Goal: Task Accomplishment & Management: Use online tool/utility

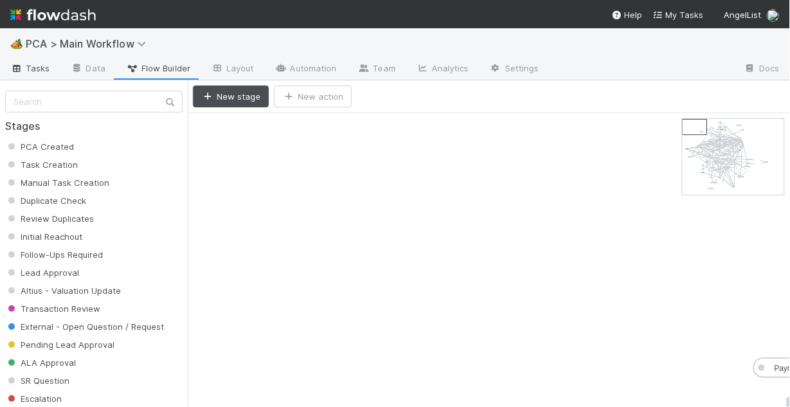
click at [28, 68] on span "Tasks" at bounding box center [30, 68] width 40 height 13
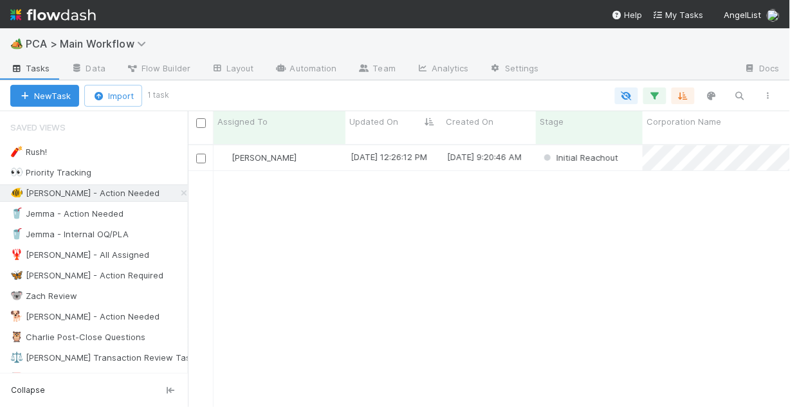
scroll to position [265, 595]
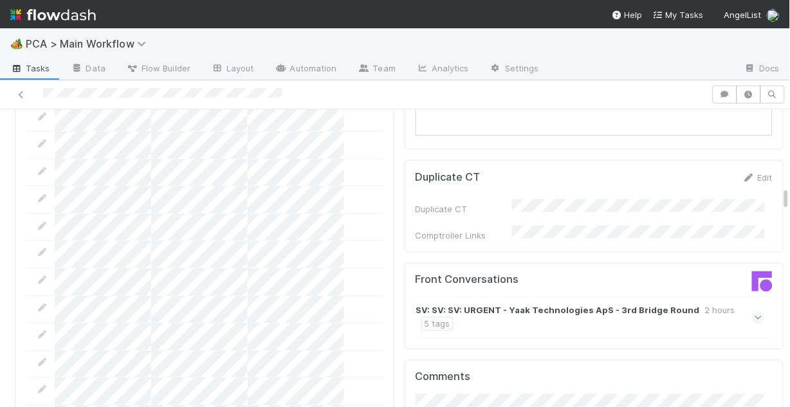
scroll to position [1338, 0]
click at [755, 310] on icon at bounding box center [759, 316] width 8 height 13
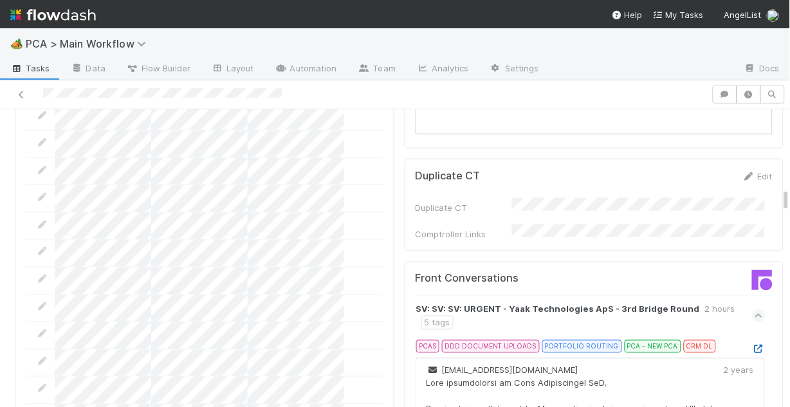
click at [752, 346] on icon at bounding box center [758, 350] width 13 height 8
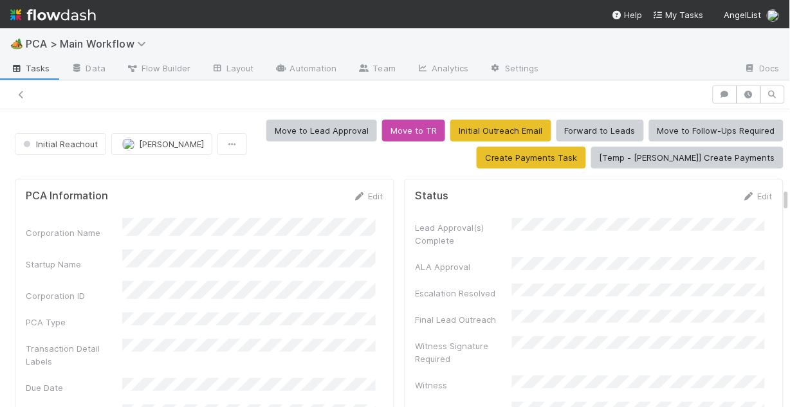
scroll to position [1338, 0]
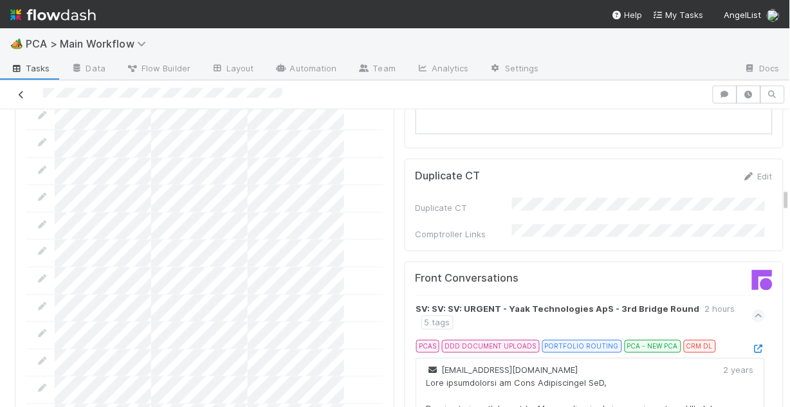
click at [21, 91] on icon at bounding box center [21, 95] width 13 height 8
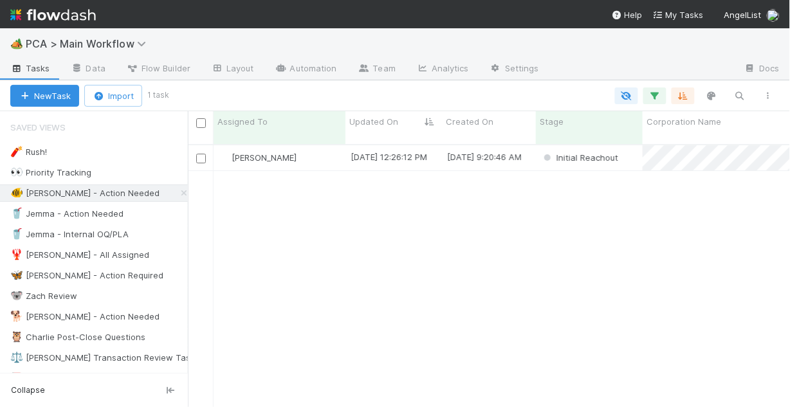
scroll to position [265, 595]
click at [322, 153] on div "Chris DelBianco" at bounding box center [280, 157] width 132 height 25
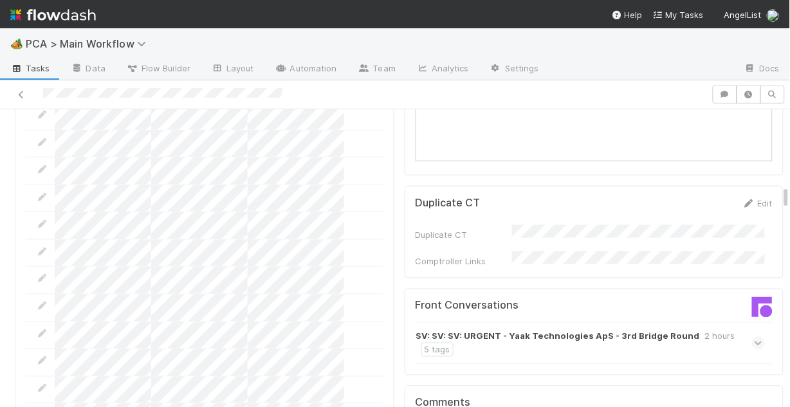
scroll to position [1287, 0]
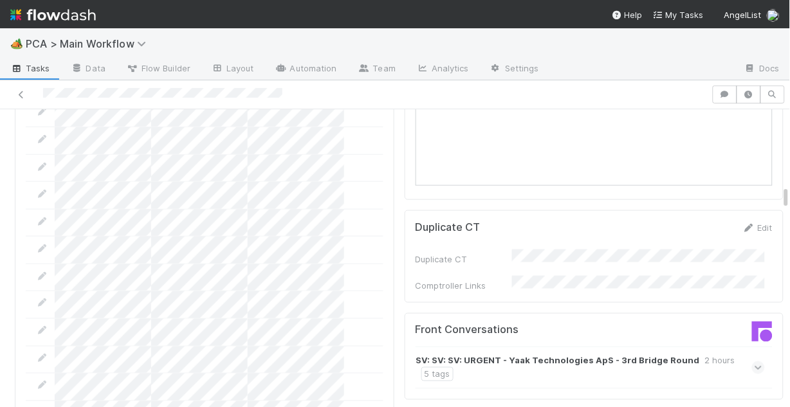
click at [755, 362] on icon at bounding box center [759, 368] width 8 height 13
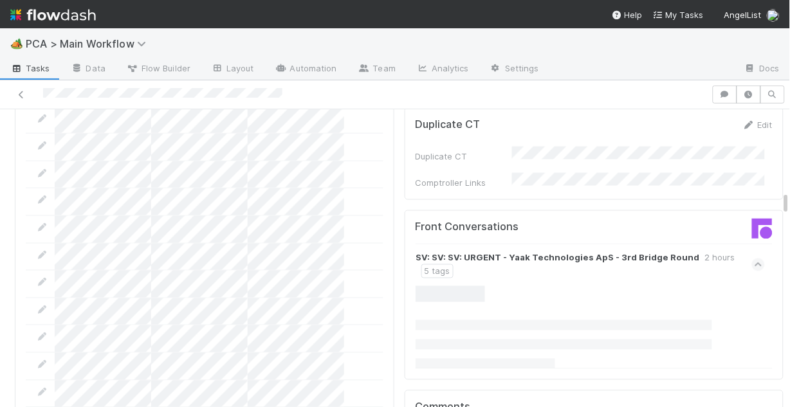
scroll to position [1338, 0]
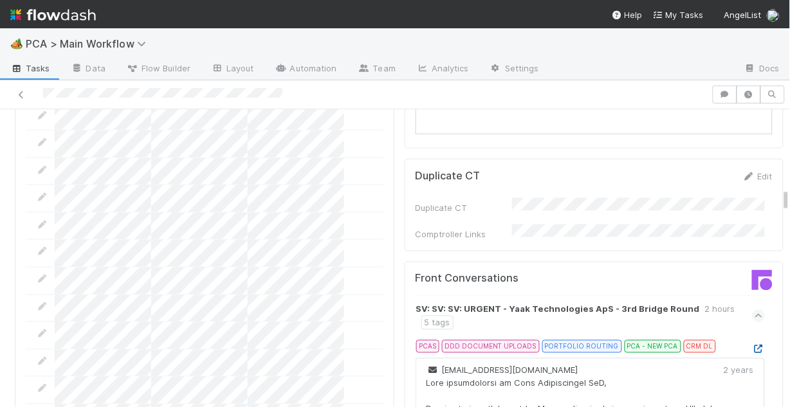
click at [752, 346] on icon at bounding box center [758, 350] width 13 height 8
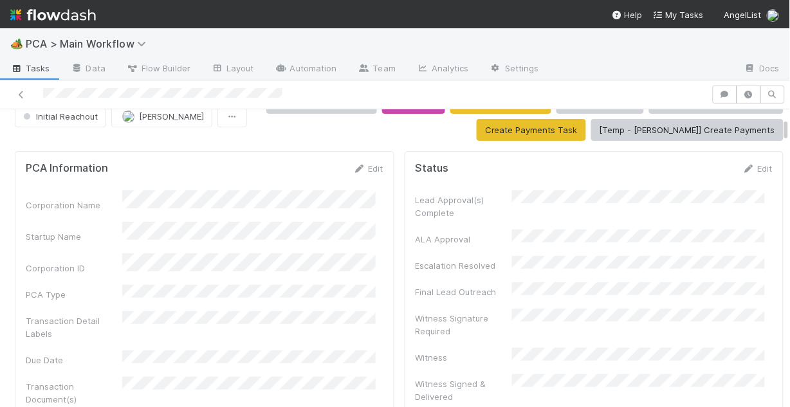
scroll to position [0, 0]
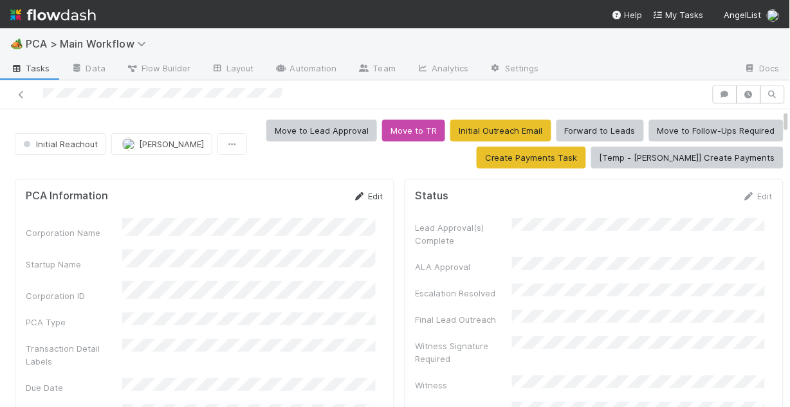
click at [364, 193] on link "Edit" at bounding box center [368, 196] width 30 height 10
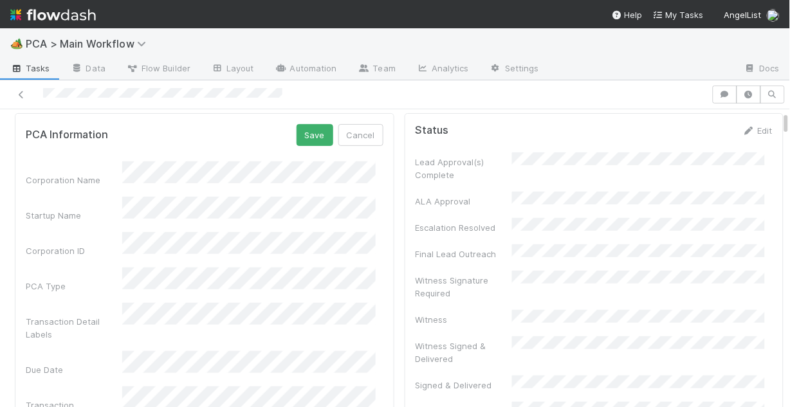
scroll to position [103, 0]
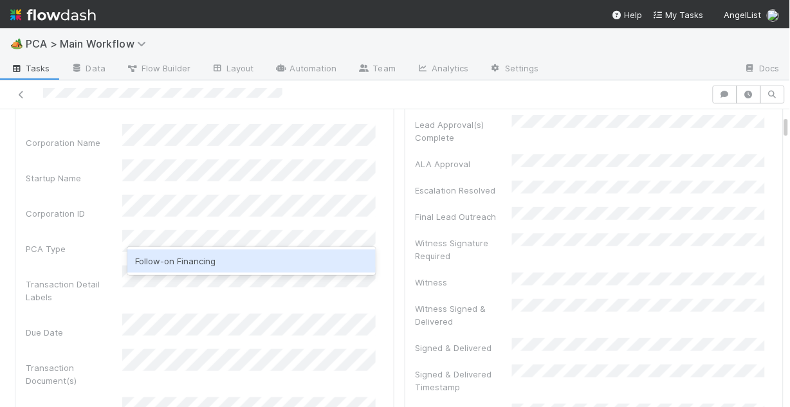
click at [208, 260] on div "Follow-on Financing" at bounding box center [251, 261] width 248 height 23
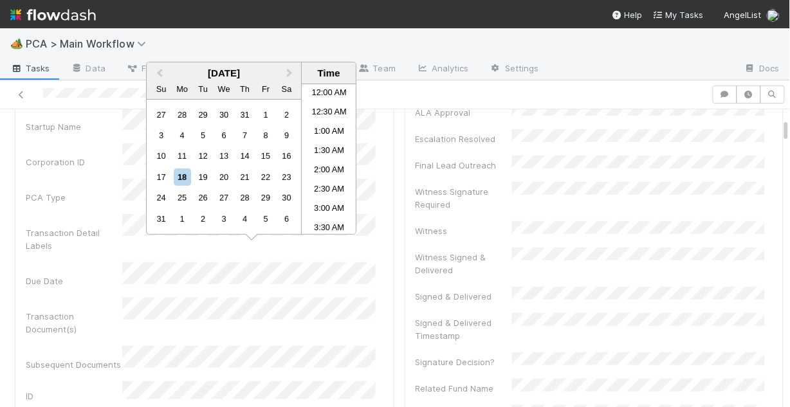
scroll to position [591, 0]
click at [246, 175] on div "21" at bounding box center [244, 177] width 17 height 17
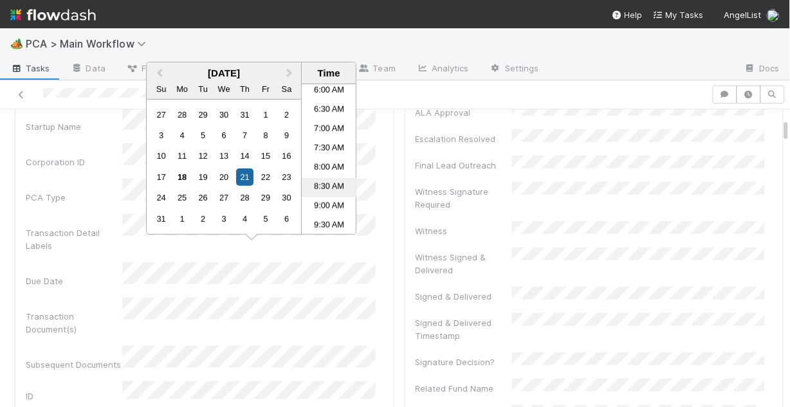
scroll to position [230, 0]
click at [326, 169] on li "8:00 AM" at bounding box center [329, 172] width 55 height 19
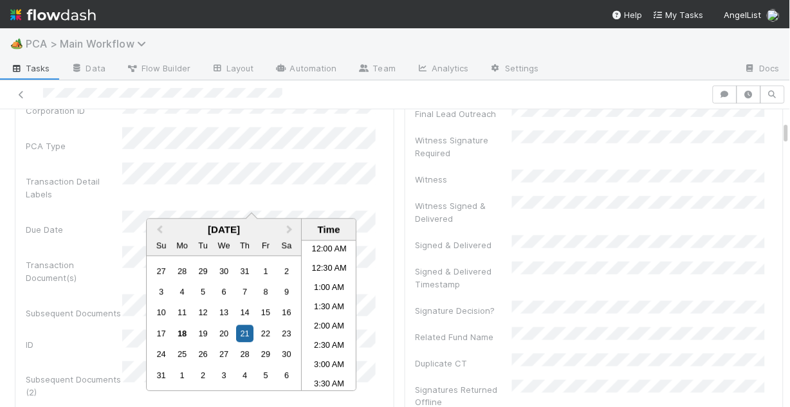
scroll to position [243, 0]
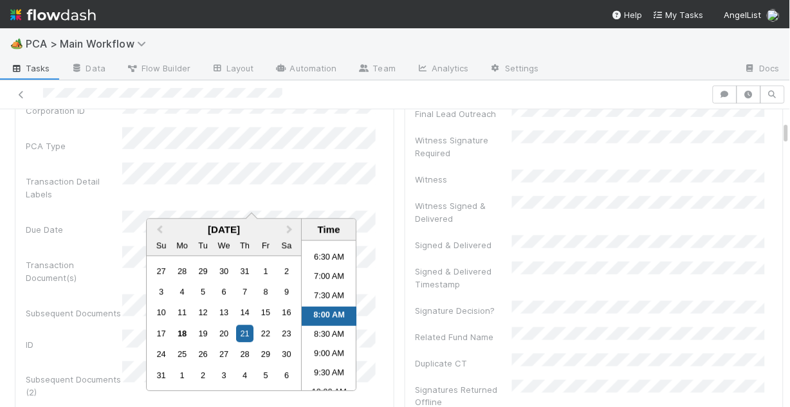
click at [85, 223] on div "Due Date" at bounding box center [74, 229] width 97 height 13
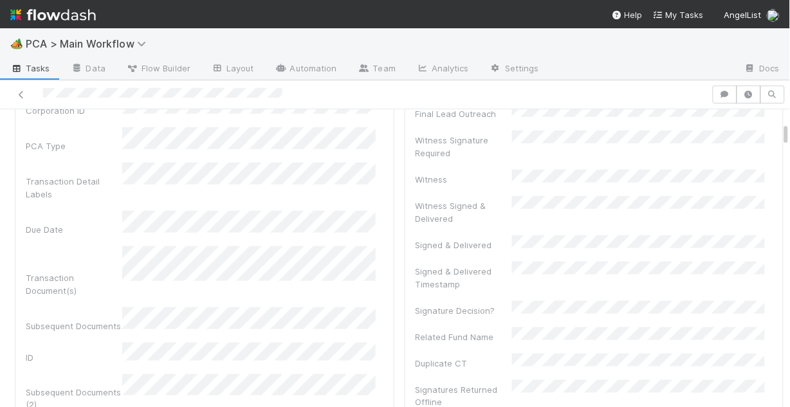
scroll to position [257, 0]
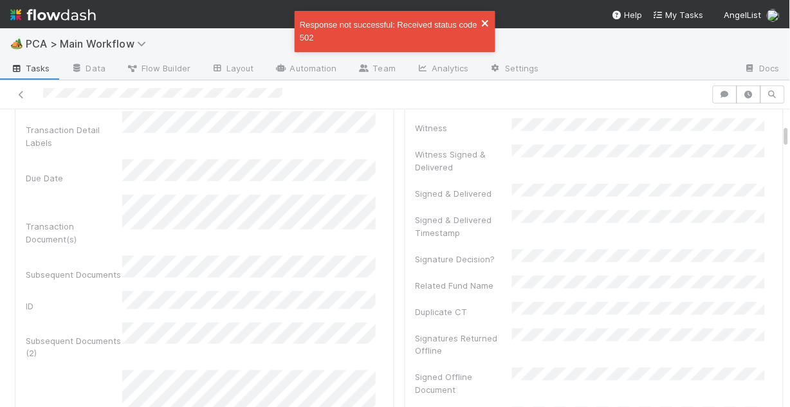
drag, startPoint x: 488, startPoint y: 23, endPoint x: 480, endPoint y: 32, distance: 12.4
click at [488, 22] on icon "close" at bounding box center [485, 23] width 9 height 10
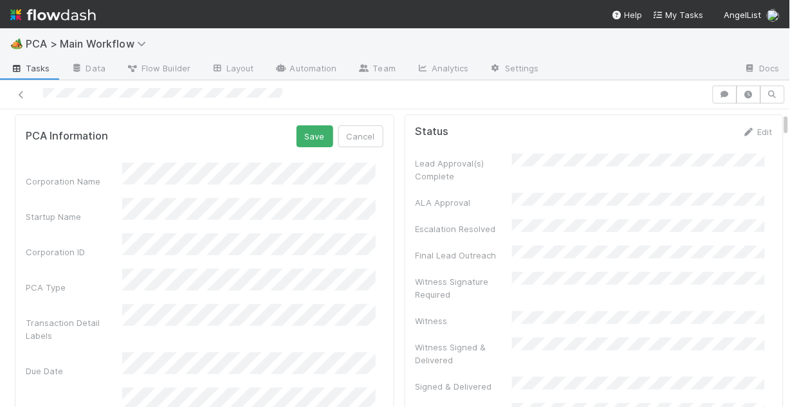
scroll to position [51, 0]
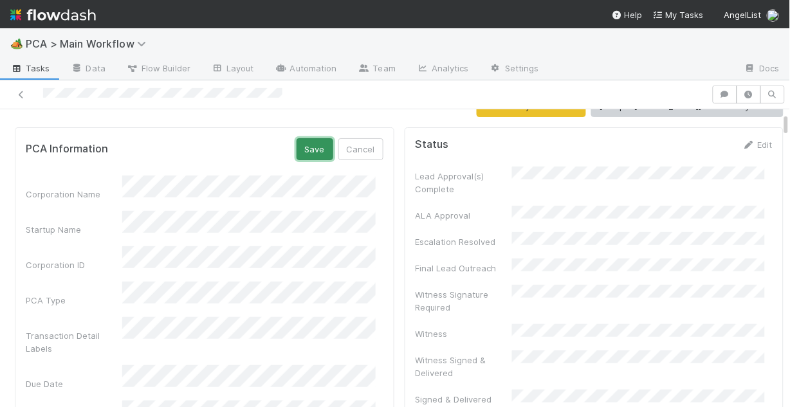
click at [311, 153] on button "Save" at bounding box center [315, 149] width 37 height 22
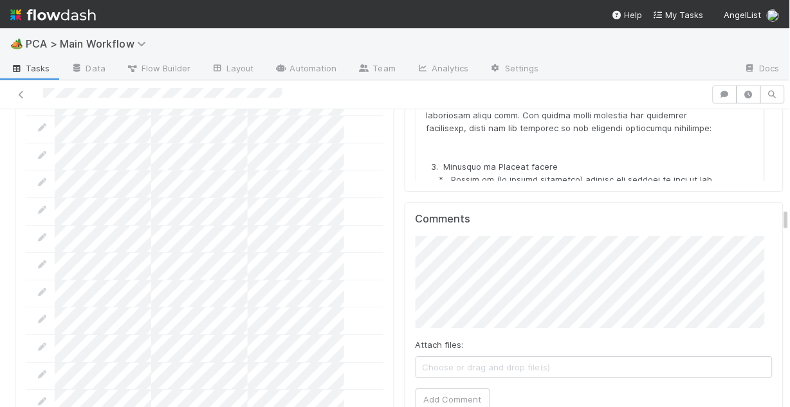
scroll to position [1750, 0]
click at [449, 386] on button "Add Comment" at bounding box center [453, 397] width 75 height 22
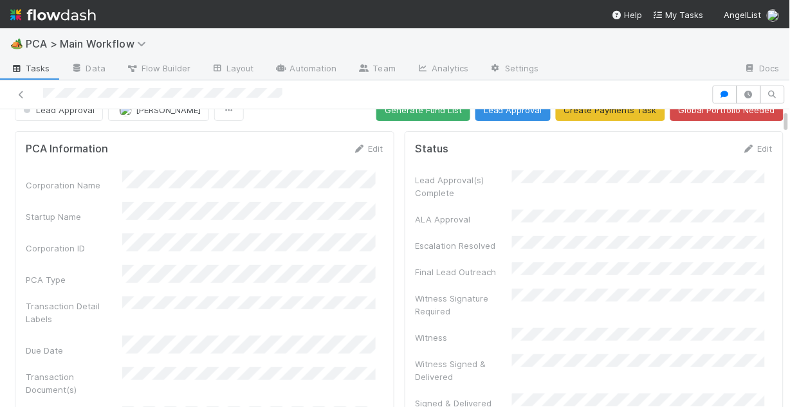
scroll to position [0, 0]
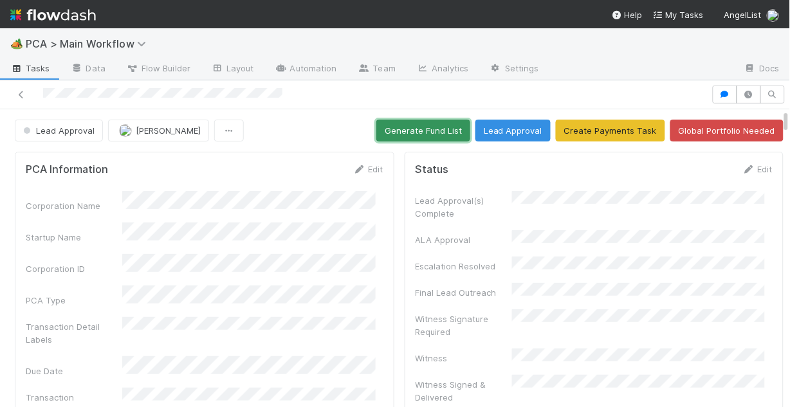
click at [403, 136] on button "Generate Fund List" at bounding box center [423, 131] width 94 height 22
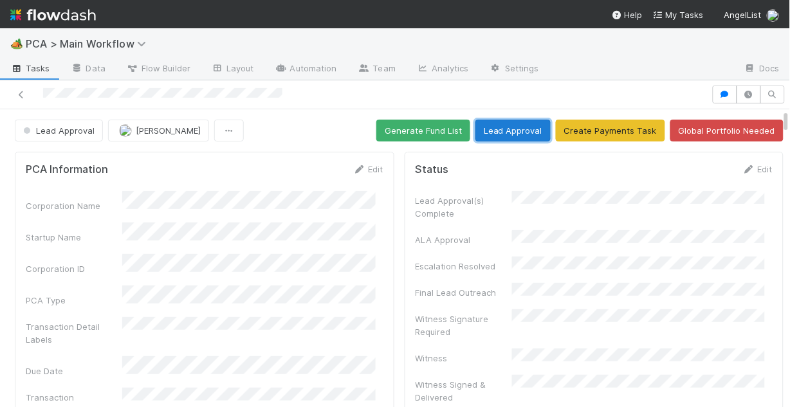
click at [499, 130] on button "Lead Approval" at bounding box center [513, 131] width 75 height 22
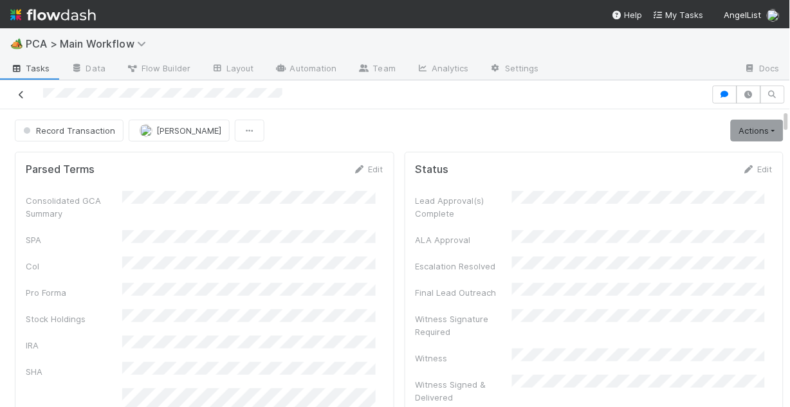
click at [22, 97] on icon at bounding box center [21, 95] width 13 height 8
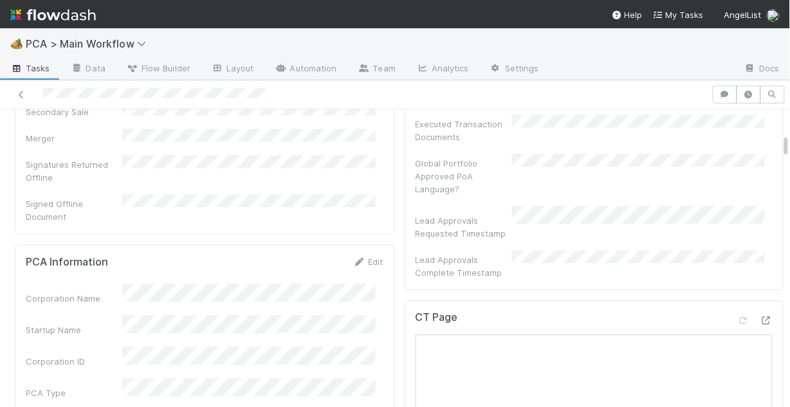
scroll to position [669, 0]
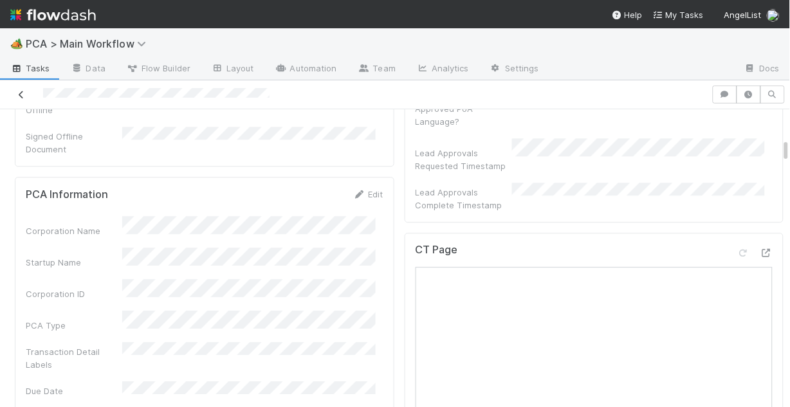
click at [27, 95] on icon at bounding box center [21, 95] width 13 height 8
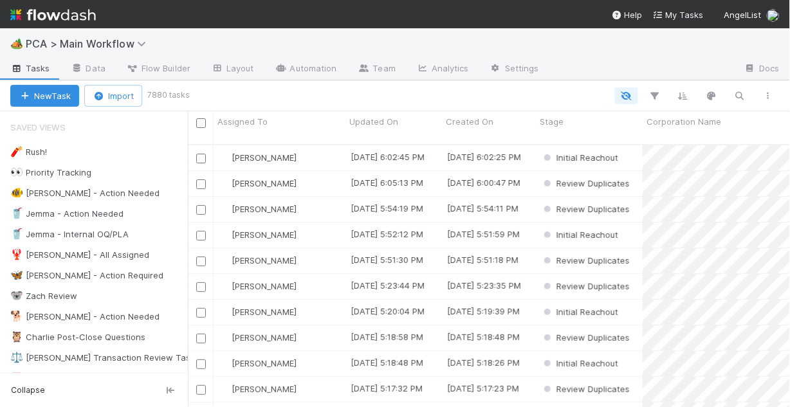
scroll to position [265, 595]
click at [103, 214] on div "🥤 Jemma - Action Needed" at bounding box center [66, 214] width 113 height 16
